Goal: Task Accomplishment & Management: Use online tool/utility

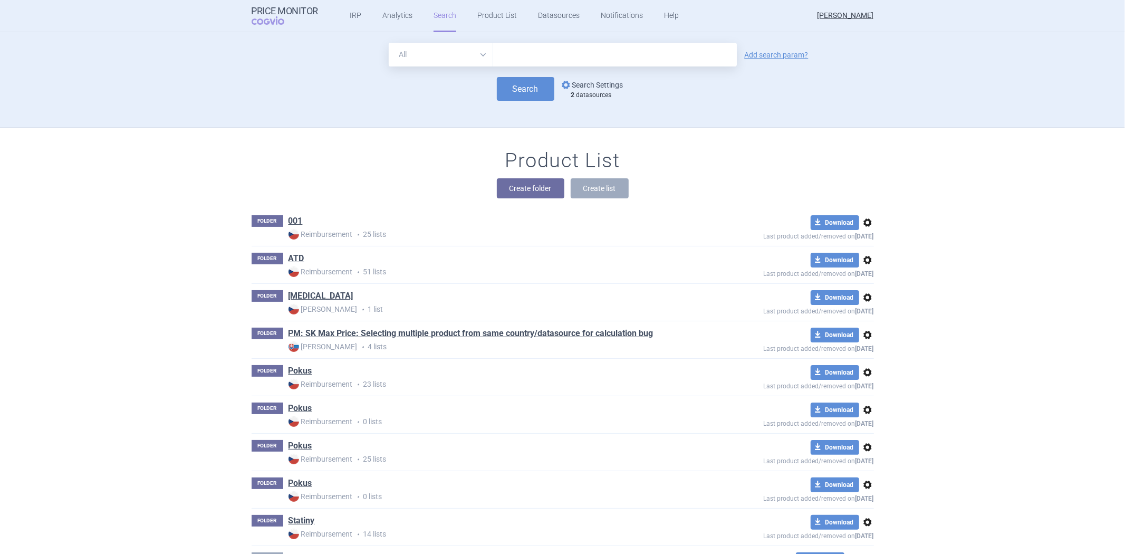
click at [615, 82] on link "options Search Settings" at bounding box center [592, 85] width 64 height 13
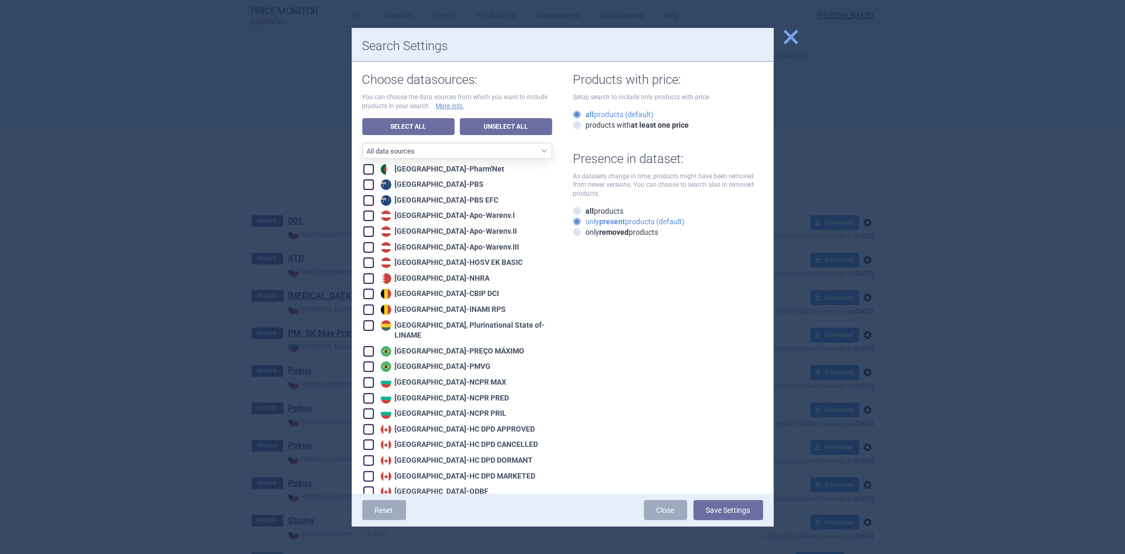
click at [785, 37] on span "close" at bounding box center [791, 37] width 18 height 18
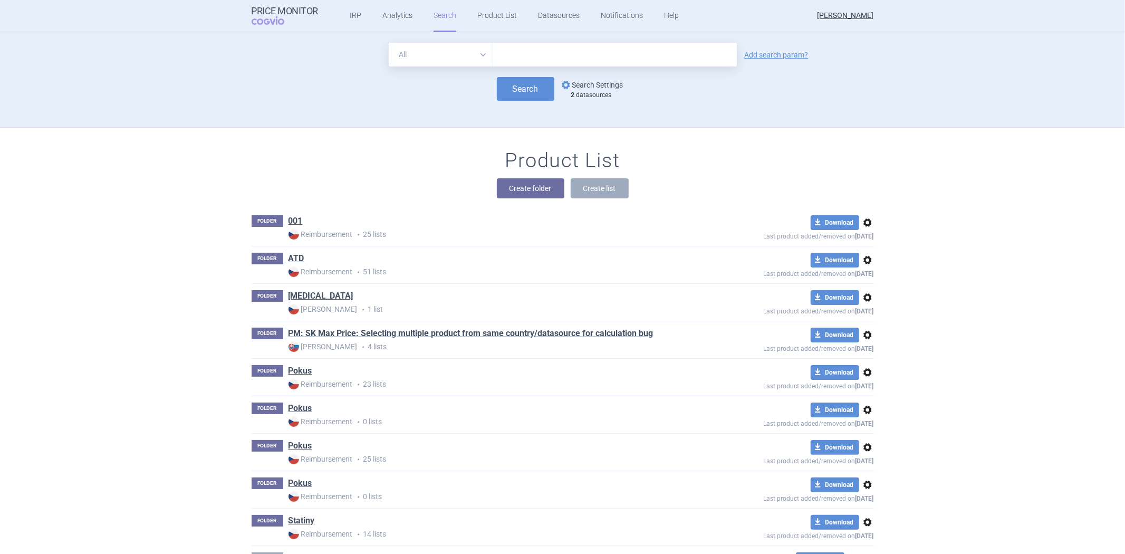
click at [574, 79] on link "options Search Settings" at bounding box center [592, 85] width 64 height 13
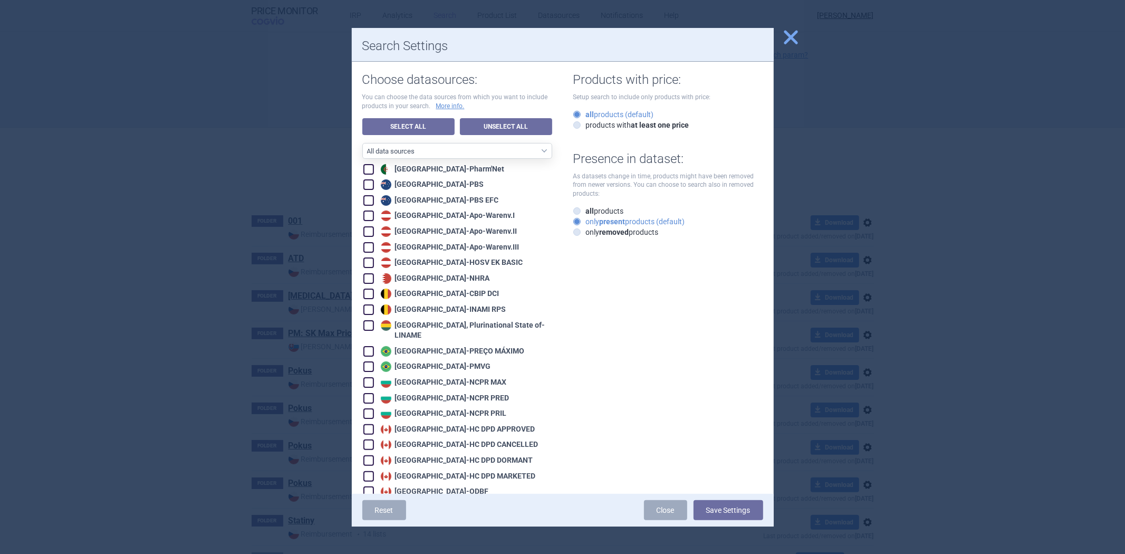
click at [516, 129] on link "Unselect All" at bounding box center [506, 126] width 92 height 17
checkbox input "false"
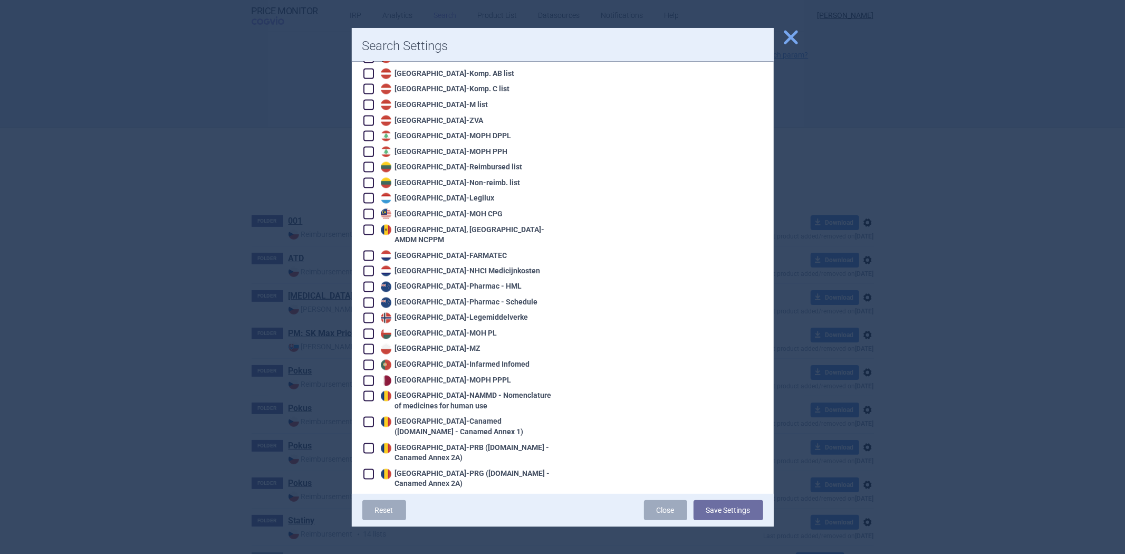
scroll to position [1465, 0]
